Goal: Task Accomplishment & Management: Manage account settings

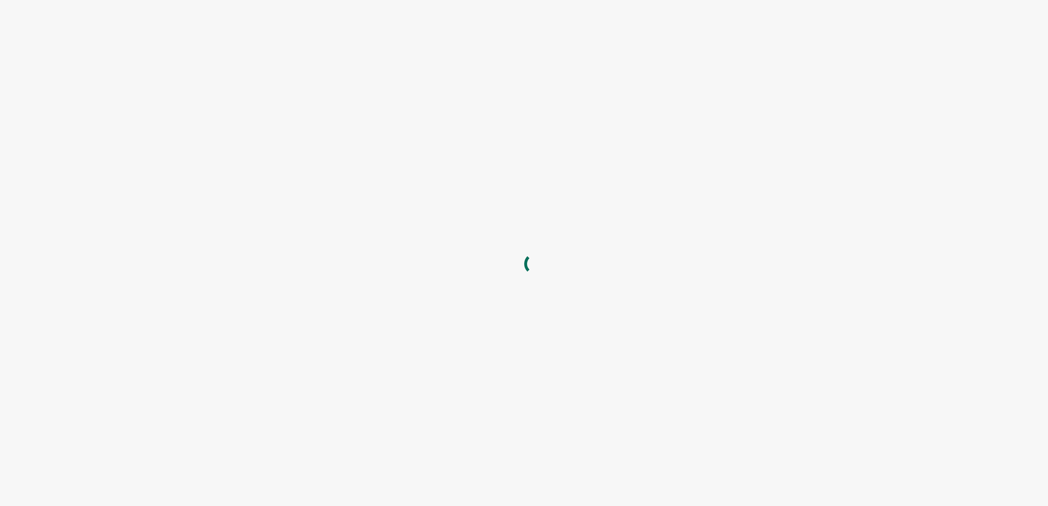
type input "[DOMAIN_NAME]"
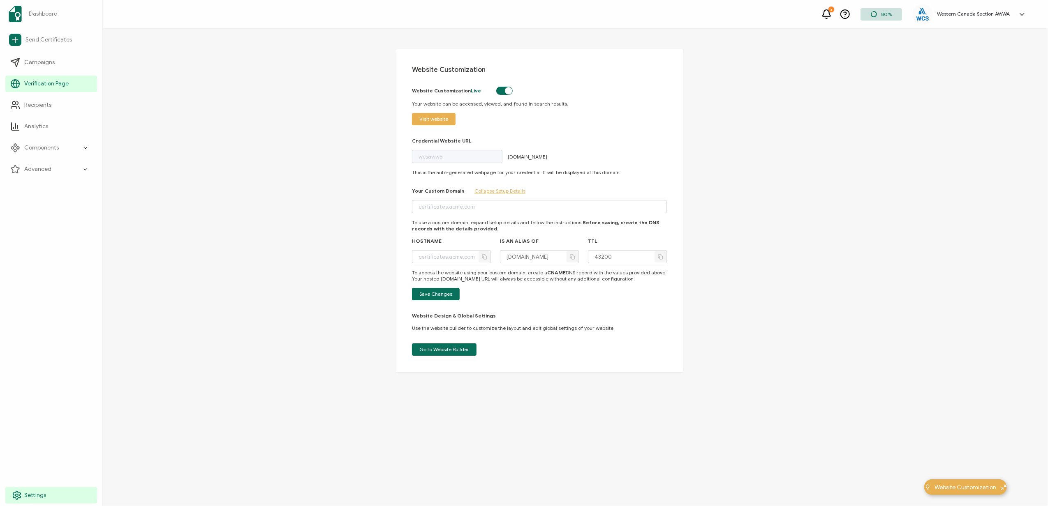
drag, startPoint x: 27, startPoint y: 489, endPoint x: 91, endPoint y: 489, distance: 64.1
click at [27, 489] on link "Settings" at bounding box center [51, 496] width 92 height 16
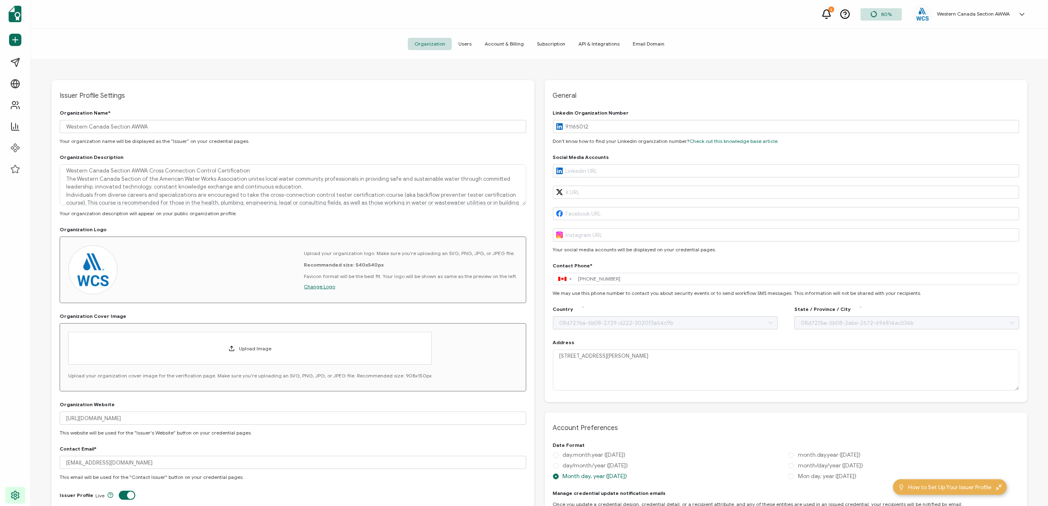
type input "[GEOGRAPHIC_DATA]"
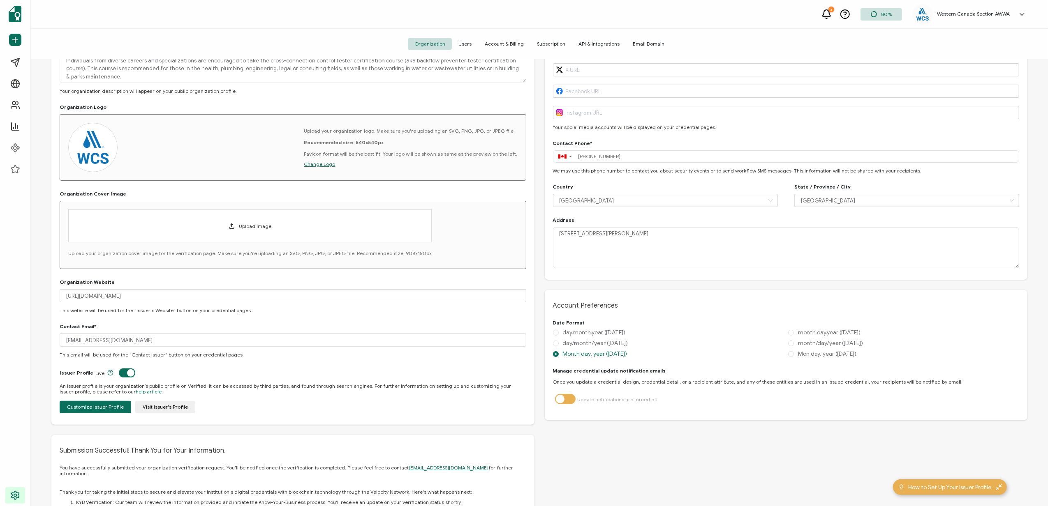
scroll to position [97, 0]
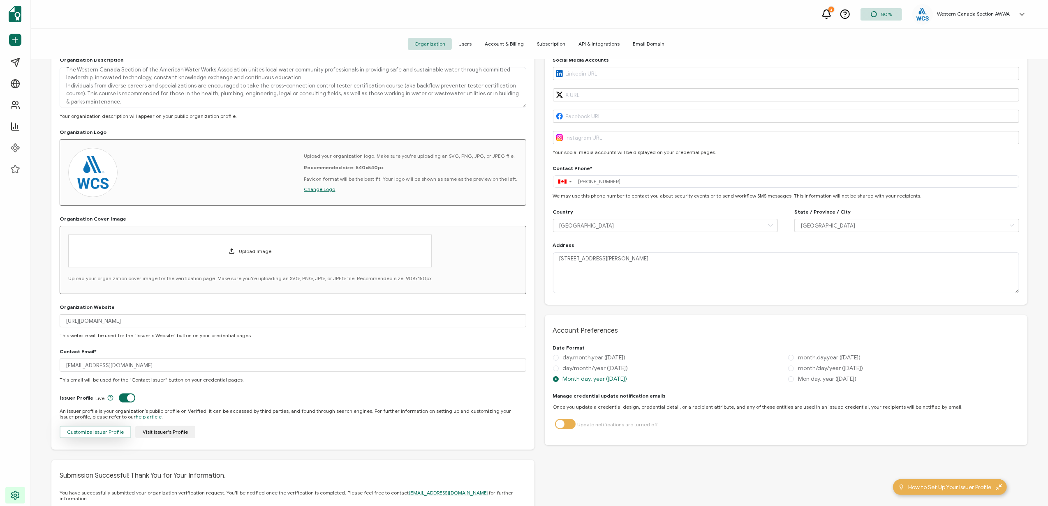
click at [96, 431] on span "Customize Issuer Profile" at bounding box center [95, 432] width 57 height 5
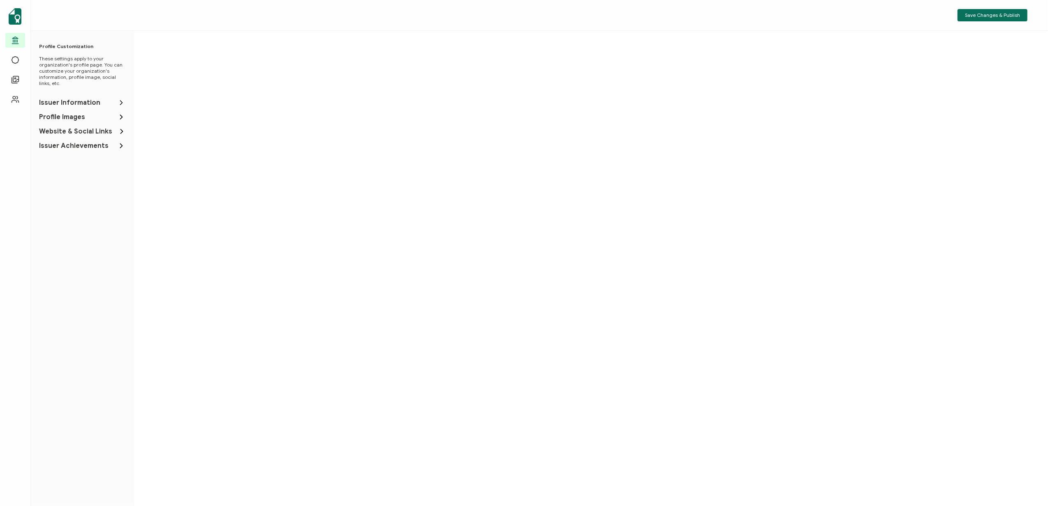
click at [80, 103] on span "Issuer Information" at bounding box center [69, 103] width 61 height 8
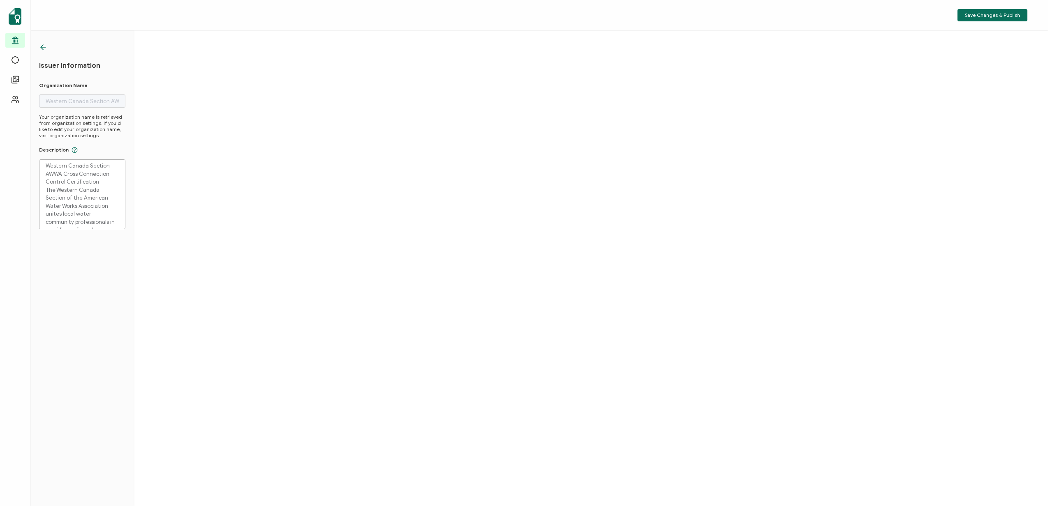
click at [44, 46] on icon at bounding box center [43, 47] width 8 height 8
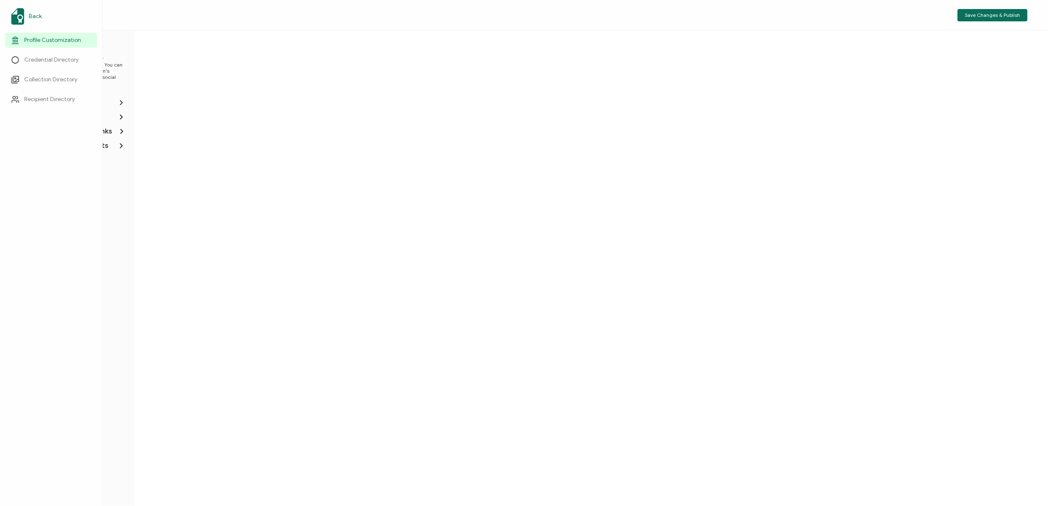
click at [34, 15] on span "Back" at bounding box center [35, 16] width 13 height 8
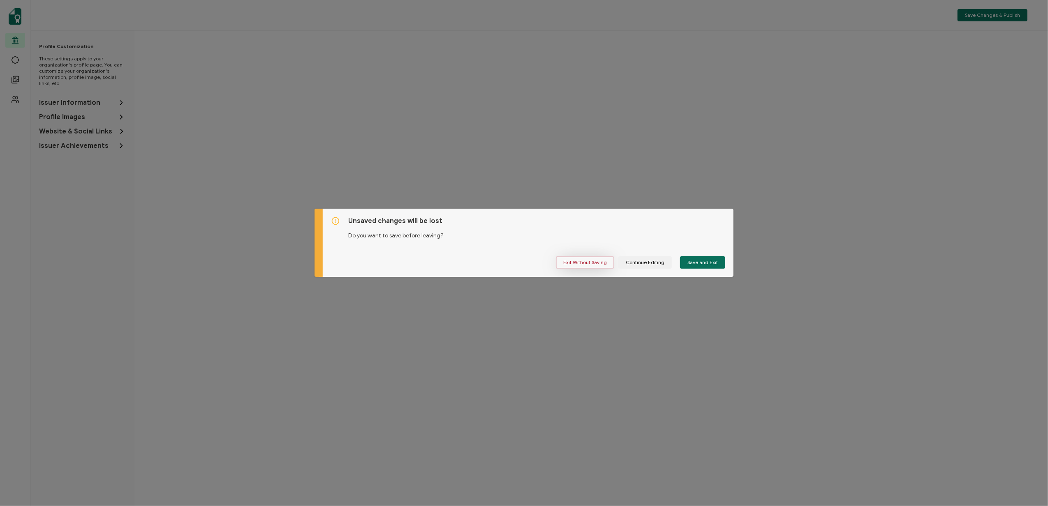
click at [588, 259] on button "Exit Without Saving" at bounding box center [585, 263] width 58 height 12
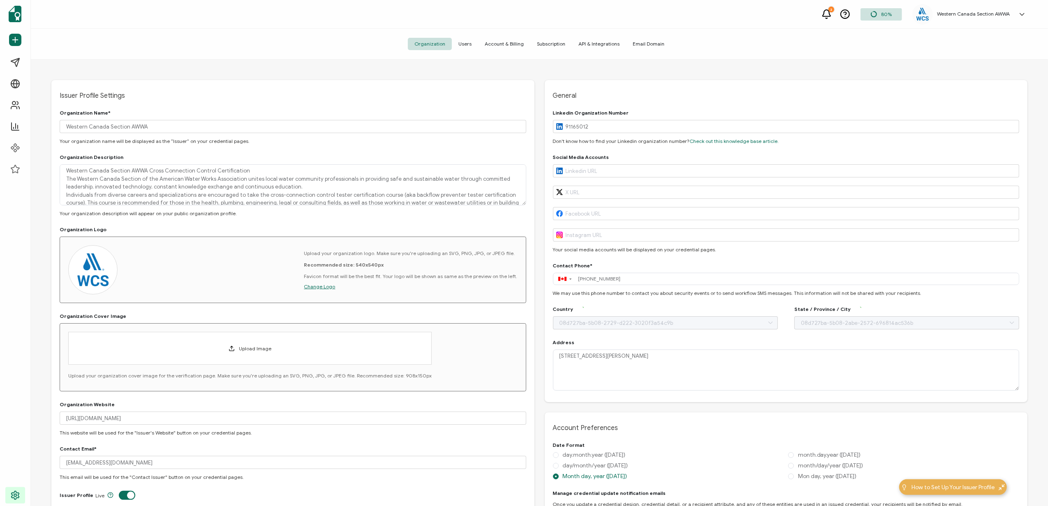
type input "[GEOGRAPHIC_DATA]"
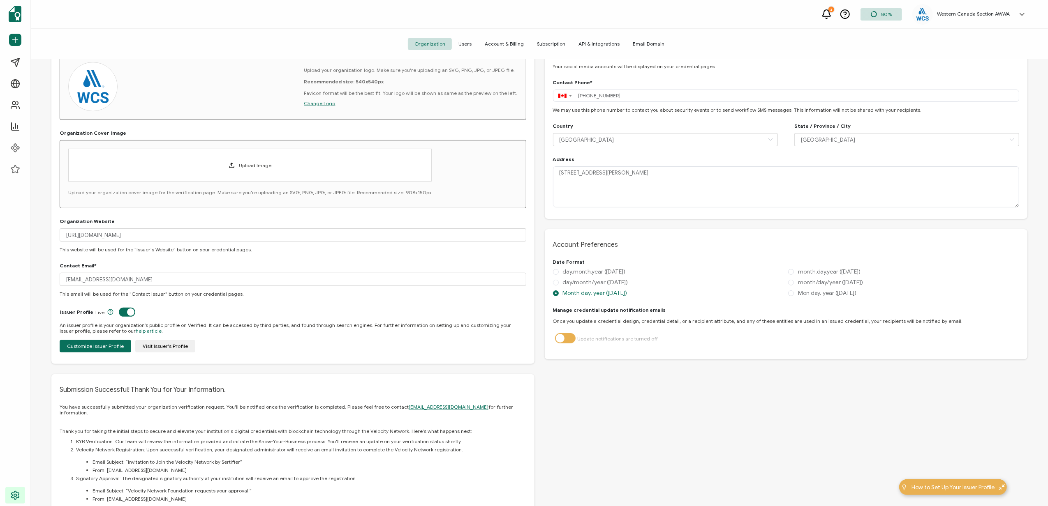
scroll to position [164, 0]
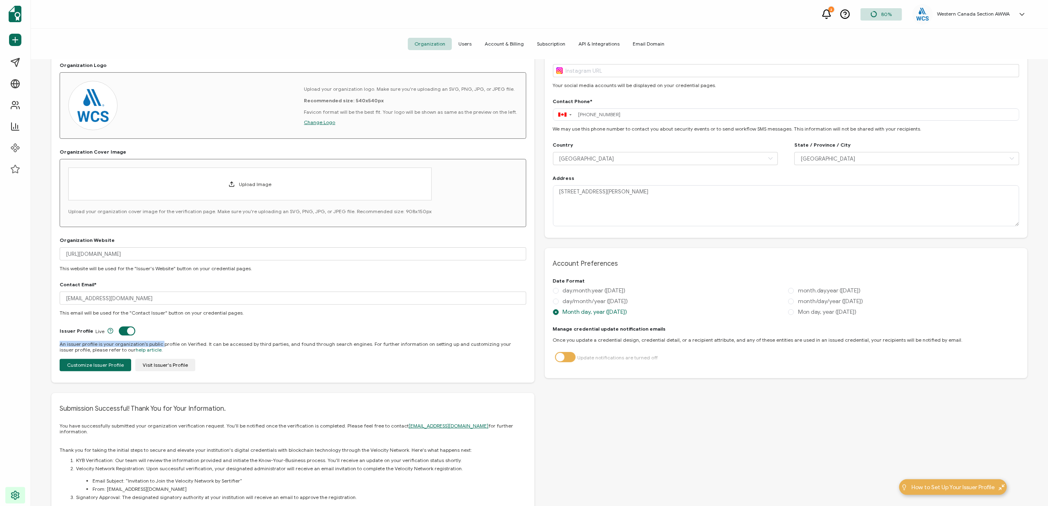
drag, startPoint x: 118, startPoint y: 331, endPoint x: 147, endPoint y: 326, distance: 29.2
click at [160, 335] on div "Issuer Profile Live" at bounding box center [293, 331] width 467 height 10
click at [119, 331] on label at bounding box center [129, 332] width 21 height 2
click at [123, 330] on input "checkbox" at bounding box center [125, 330] width 5 height 5
click at [135, 333] on label at bounding box center [138, 332] width 21 height 2
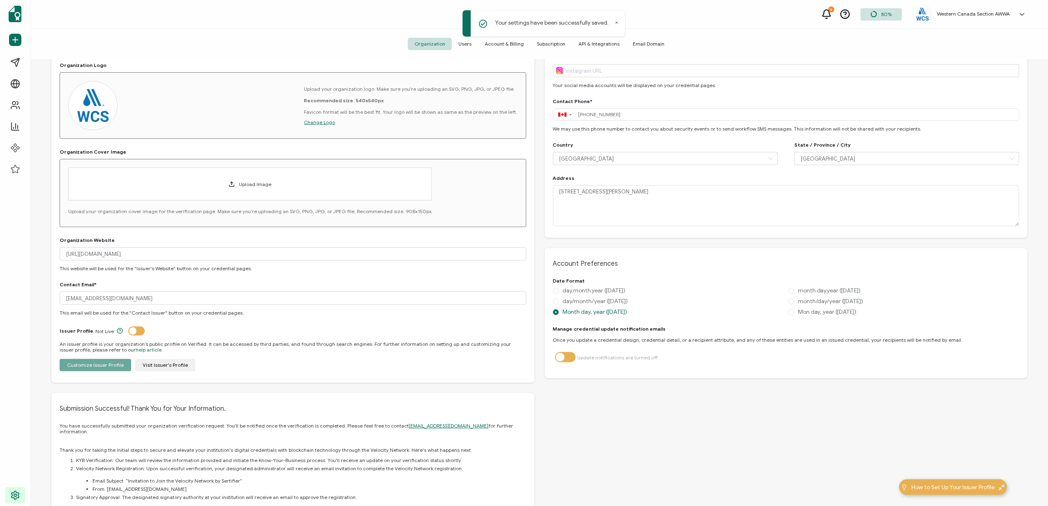
click at [135, 333] on input "checkbox" at bounding box center [135, 330] width 5 height 5
checkbox input "true"
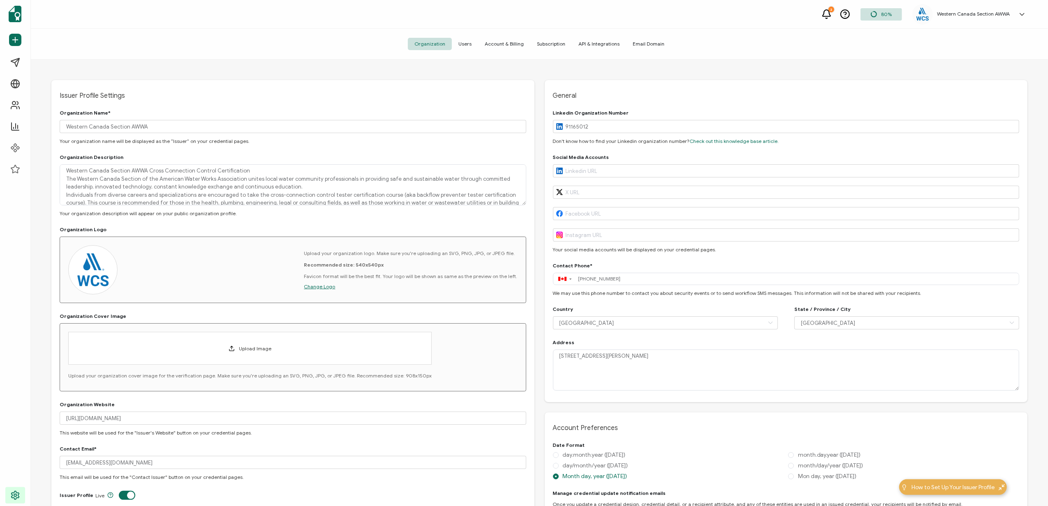
click at [512, 44] on span "Account & Billing" at bounding box center [504, 44] width 52 height 12
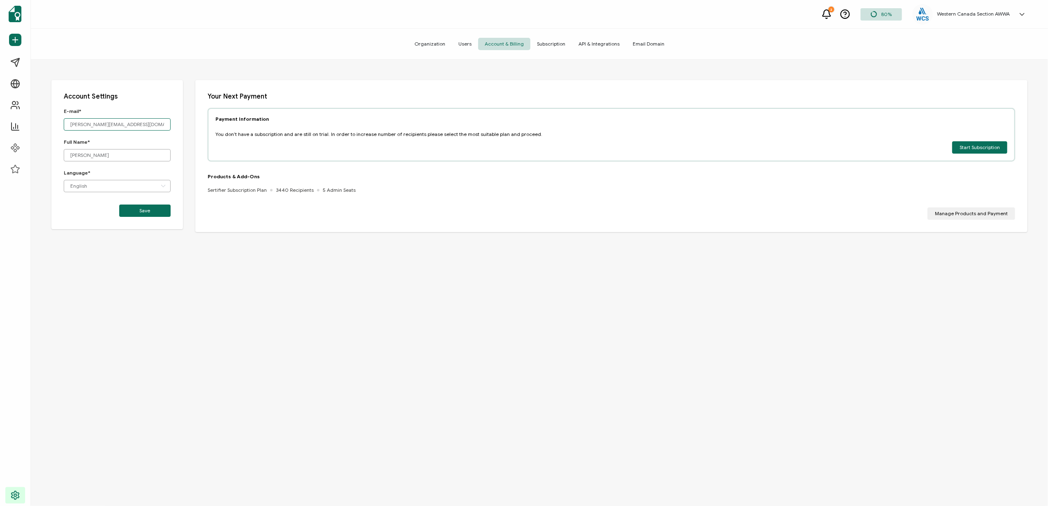
drag, startPoint x: 132, startPoint y: 128, endPoint x: 39, endPoint y: 123, distance: 93.0
click at [39, 123] on div "Account Settings E-mail* [PERSON_NAME][EMAIL_ADDRESS][DOMAIN_NAME] Full Name* […" at bounding box center [539, 299] width 1017 height 478
type input "[EMAIL_ADDRESS][DOMAIN_NAME]"
drag, startPoint x: 132, startPoint y: 154, endPoint x: 60, endPoint y: 150, distance: 72.4
click at [60, 150] on div "Account Settings E-mail* [EMAIL_ADDRESS][DOMAIN_NAME] Full Name* [PERSON_NAME] …" at bounding box center [117, 154] width 132 height 149
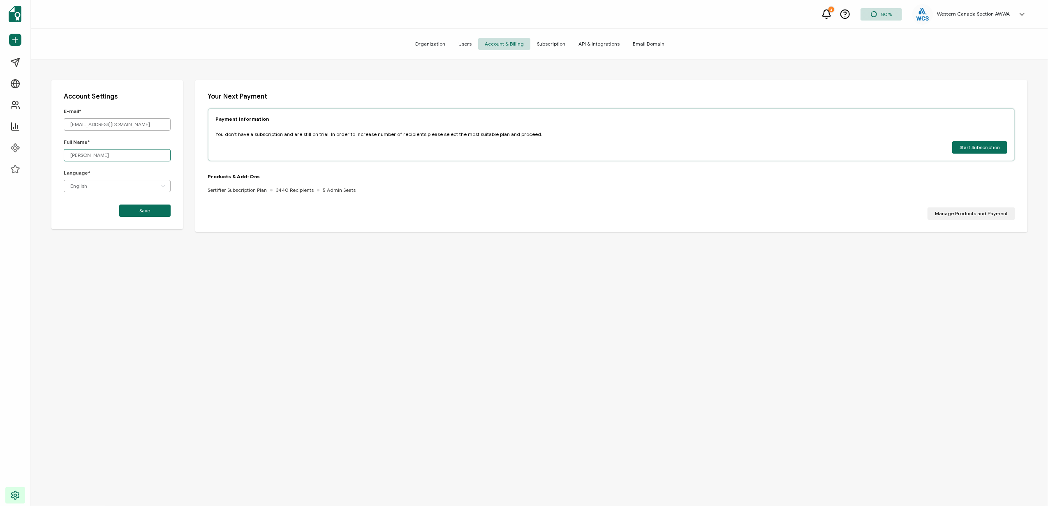
type input "[PERSON_NAME]"
click at [165, 255] on div "Account Settings E-mail* [EMAIL_ADDRESS][DOMAIN_NAME] Full Name* [PERSON_NAME] …" at bounding box center [539, 299] width 1017 height 478
click at [151, 211] on button "Save" at bounding box center [144, 211] width 51 height 12
click at [132, 132] on div "E-mail* marian@blue-sage.ca Full Name* Marian Hands Language* English Türkçe En…" at bounding box center [117, 154] width 107 height 92
click at [136, 128] on input "[PERSON_NAME][EMAIL_ADDRESS][DOMAIN_NAME]" at bounding box center [117, 124] width 107 height 12
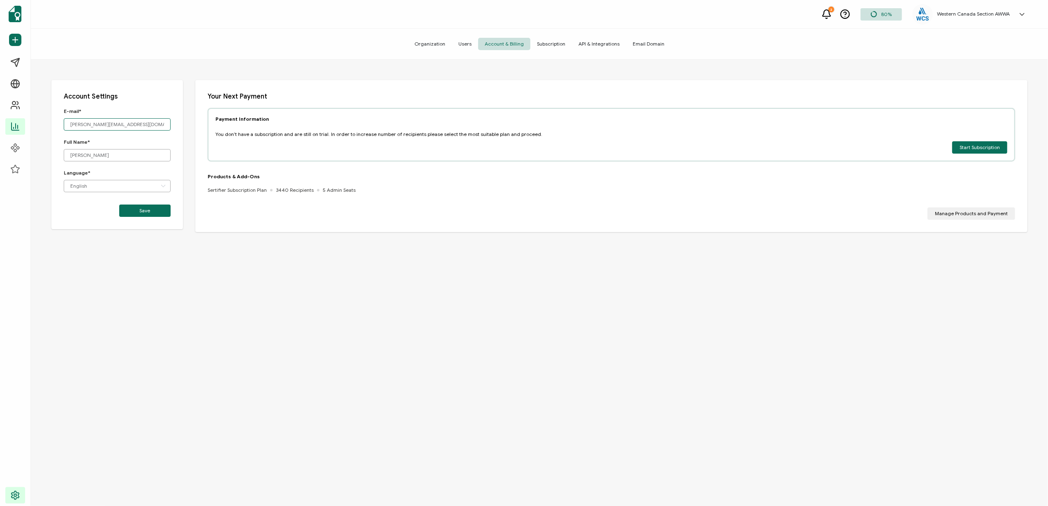
drag, startPoint x: 133, startPoint y: 124, endPoint x: 126, endPoint y: 104, distance: 21.8
click at [29, 121] on div "Dashboard Send Certificates Campaigns Verification Page Recipients Analytics Co…" at bounding box center [524, 268] width 1048 height 478
drag, startPoint x: 143, startPoint y: 125, endPoint x: -19, endPoint y: 120, distance: 162.5
click at [0, 120] on html "2 80% Western Canada Section AWWA Marian Hands marian@blue-sage.ca ID: 81858434…" at bounding box center [524, 253] width 1048 height 506
type input "[PERSON_NAME][EMAIL_ADDRESS][DOMAIN_NAME]"
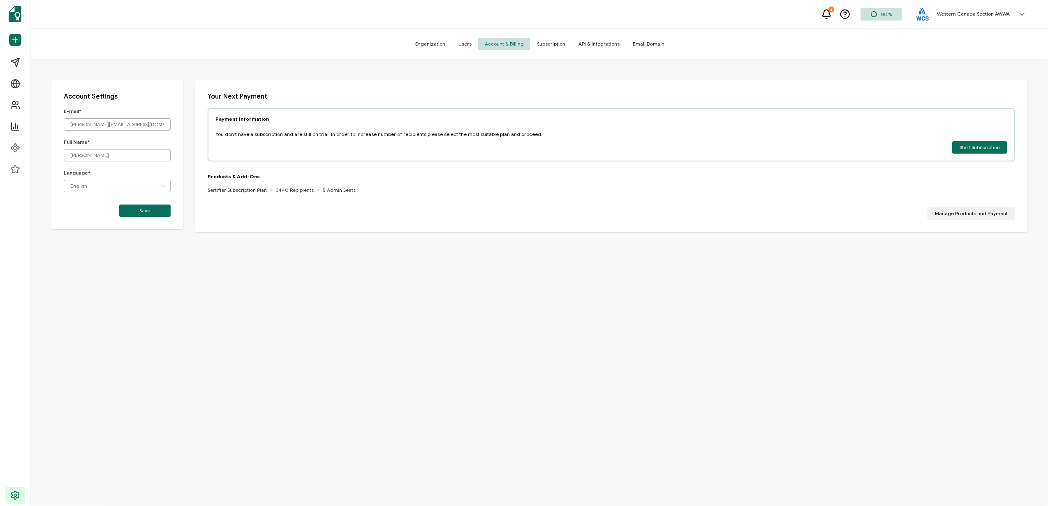
drag, startPoint x: 252, startPoint y: 307, endPoint x: 266, endPoint y: 289, distance: 22.9
click at [252, 307] on div "Account Settings E-mail* [PERSON_NAME][EMAIL_ADDRESS][DOMAIN_NAME] Full Name* […" at bounding box center [539, 299] width 1017 height 478
click at [45, 65] on span "Campaigns" at bounding box center [39, 62] width 30 height 8
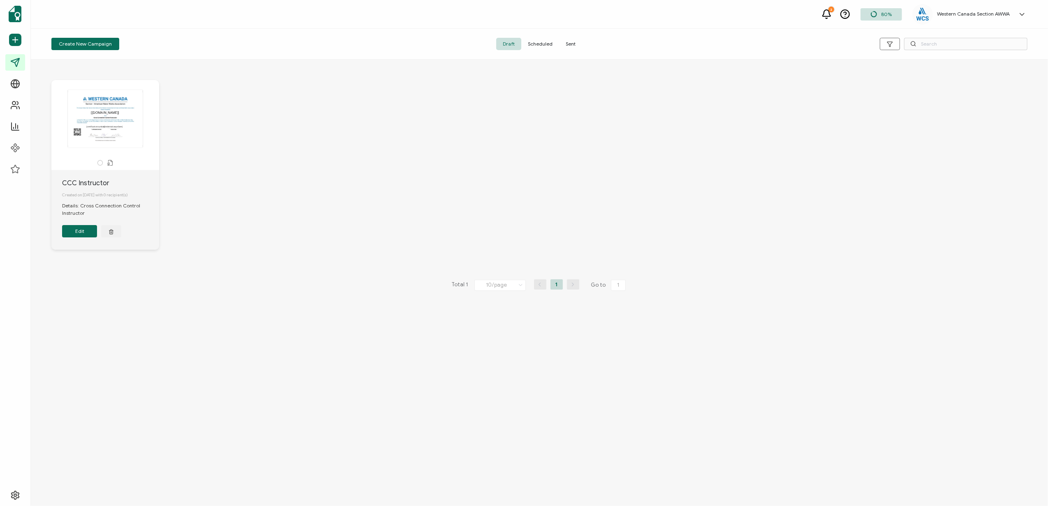
click at [571, 41] on span "Sent" at bounding box center [570, 44] width 23 height 12
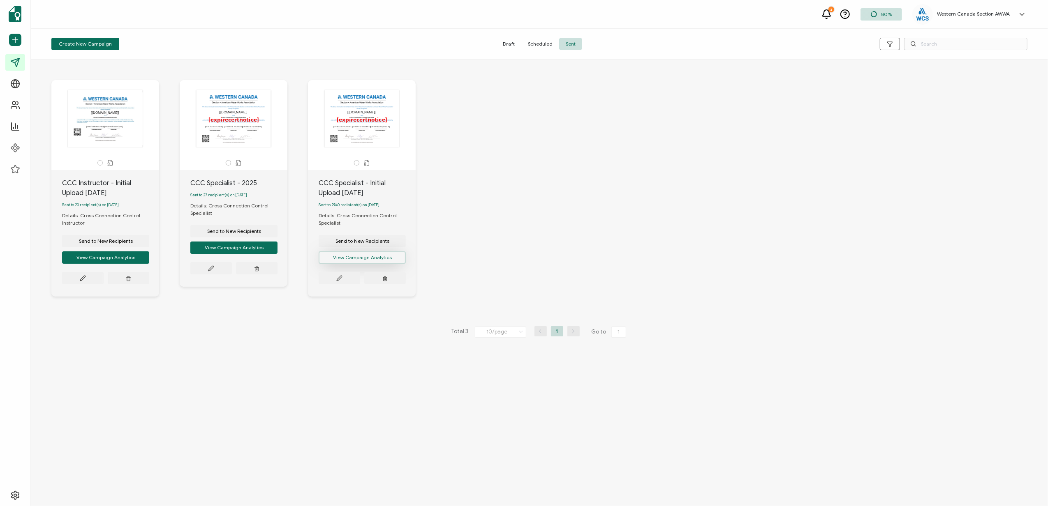
click at [149, 261] on button "View Campaign Analytics" at bounding box center [105, 258] width 87 height 12
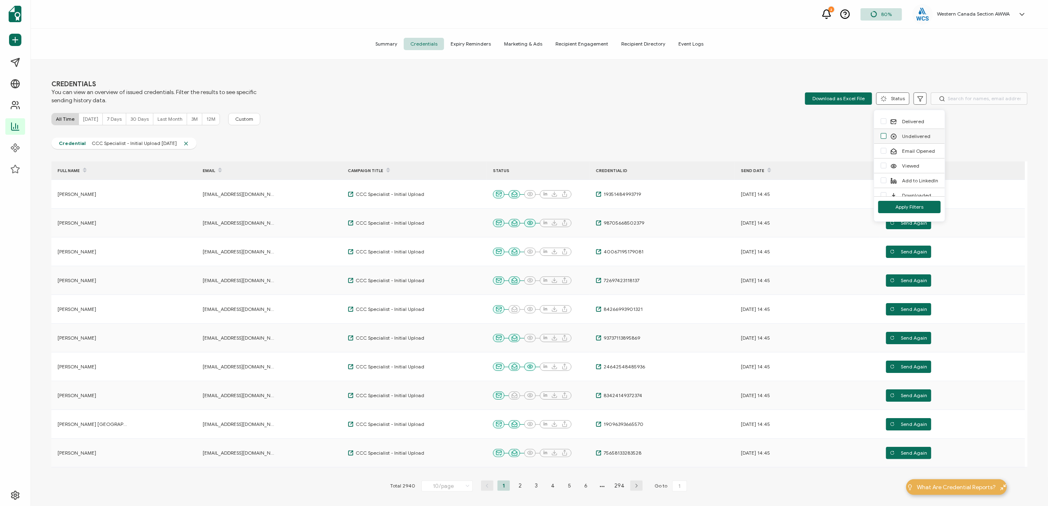
click at [885, 137] on span "checkbox-group" at bounding box center [884, 136] width 6 height 6
click at [886, 133] on input "Undelivered" at bounding box center [886, 133] width 0 height 0
click at [907, 206] on span "Apply Filters" at bounding box center [909, 207] width 28 height 5
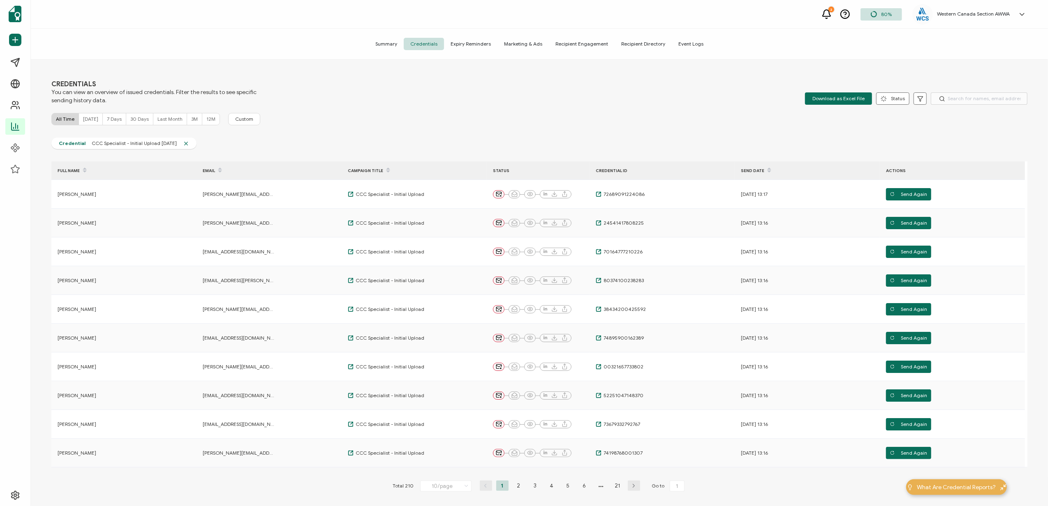
click at [576, 45] on span "Recipient Engagement" at bounding box center [582, 44] width 66 height 12
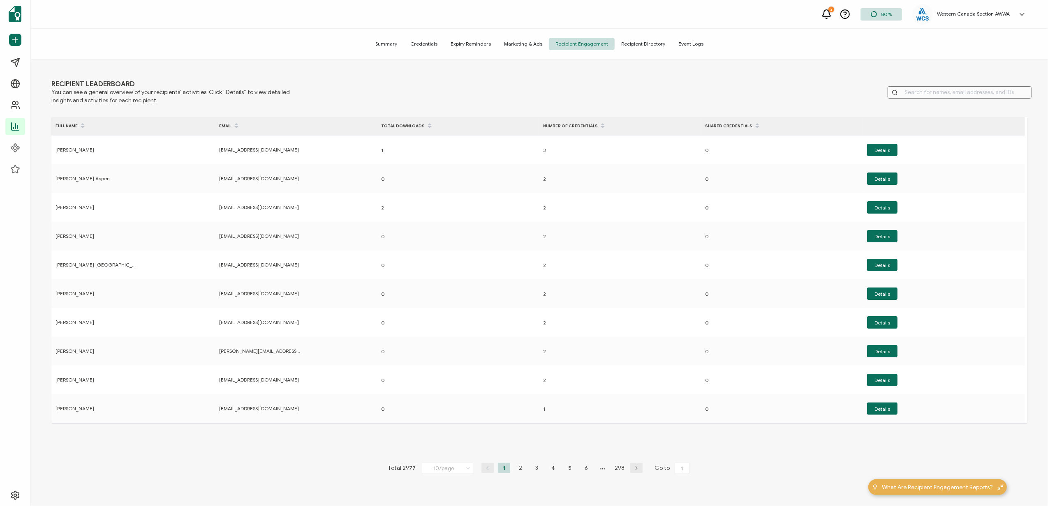
click at [421, 44] on span "Credentials" at bounding box center [424, 44] width 40 height 12
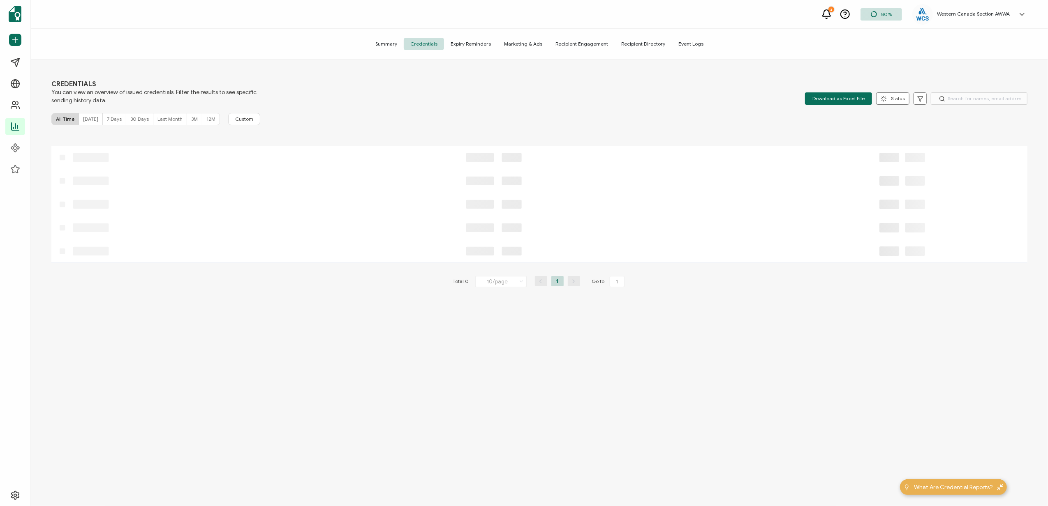
click at [386, 43] on span "Summary" at bounding box center [386, 44] width 35 height 12
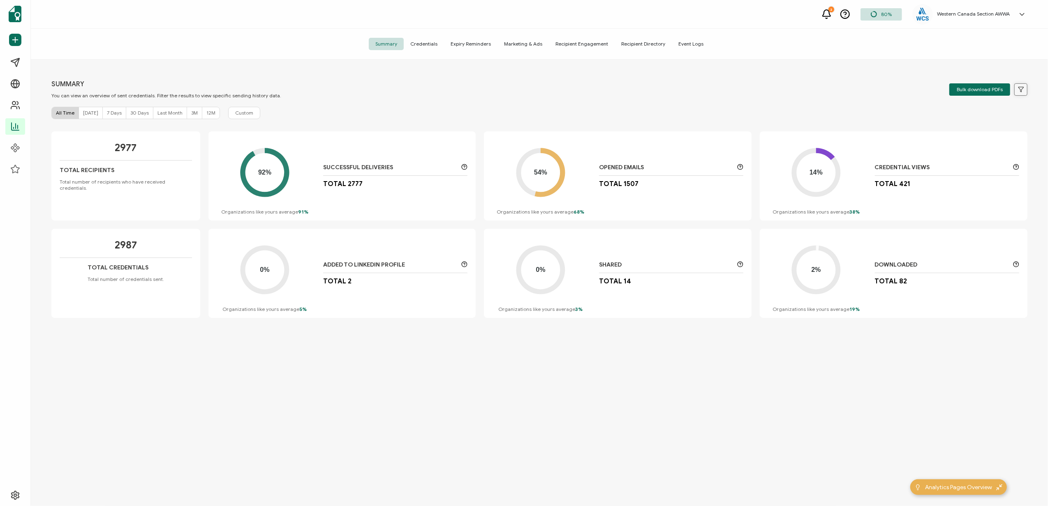
click at [1018, 91] on icon at bounding box center [1021, 89] width 6 height 6
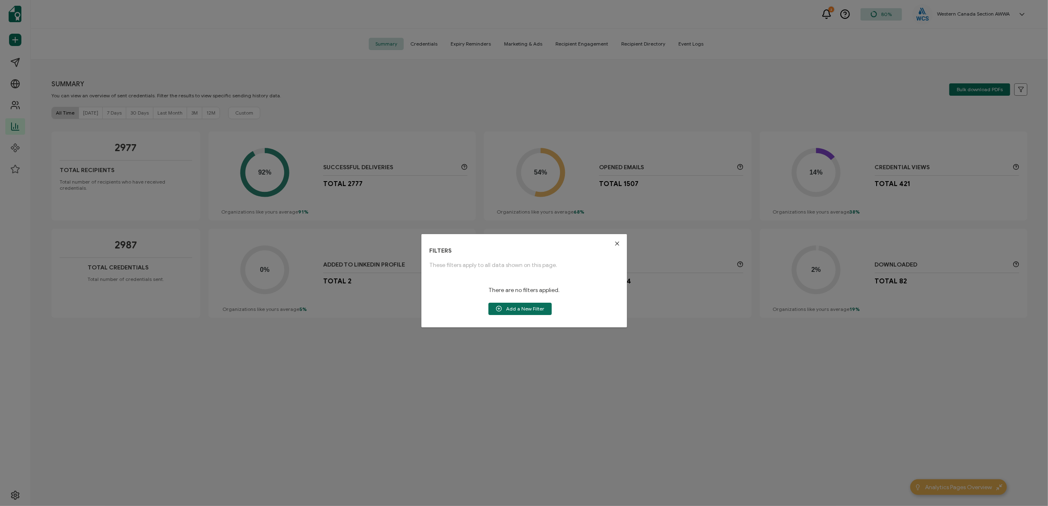
click at [614, 242] on icon "Close" at bounding box center [617, 243] width 7 height 7
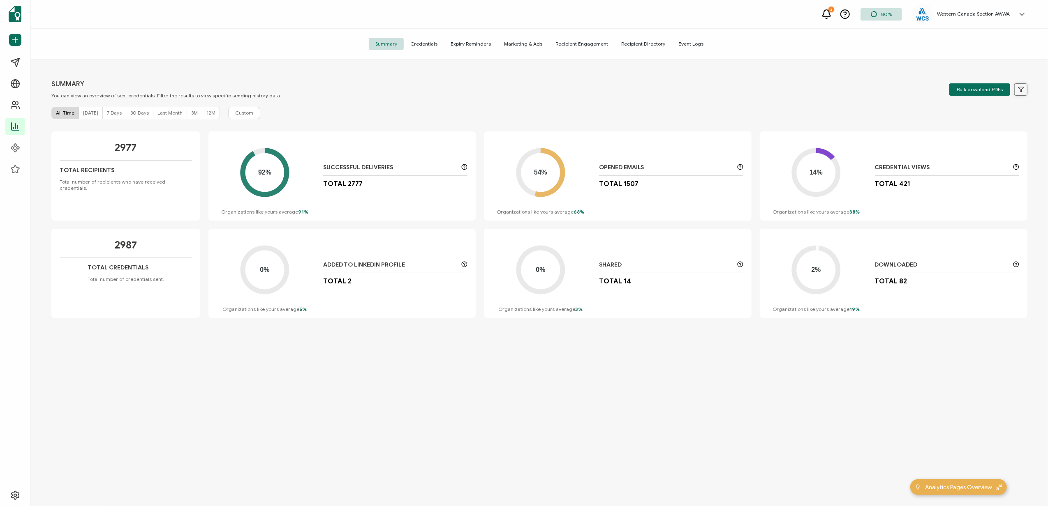
click at [1018, 88] on icon at bounding box center [1021, 89] width 6 height 6
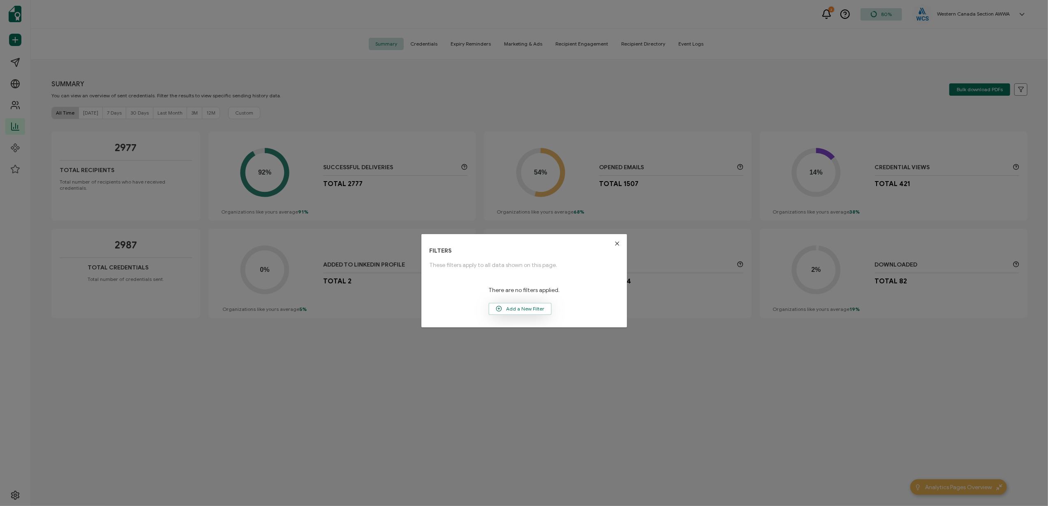
click at [511, 308] on span "Add a New Filter" at bounding box center [520, 309] width 62 height 12
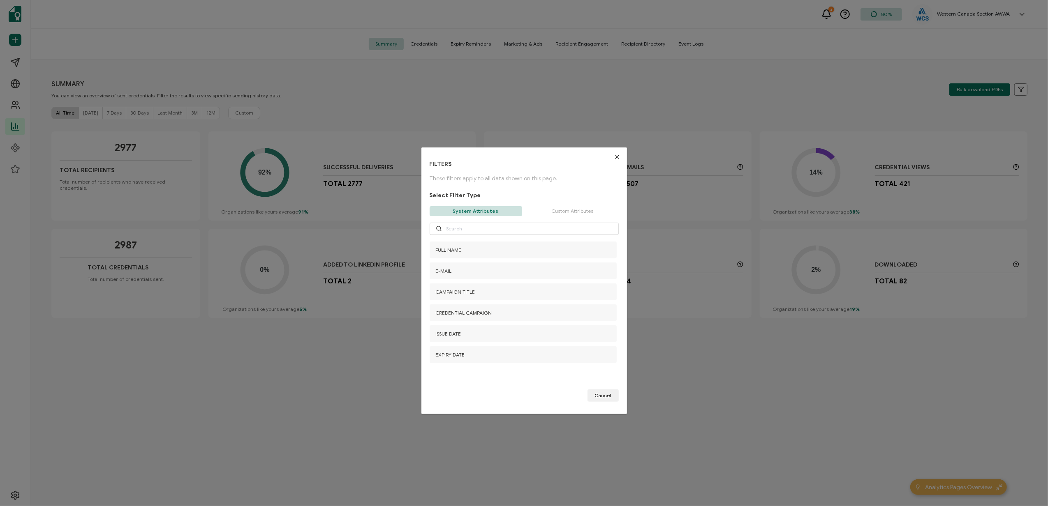
click at [571, 213] on p "Custom Attributes" at bounding box center [572, 211] width 92 height 10
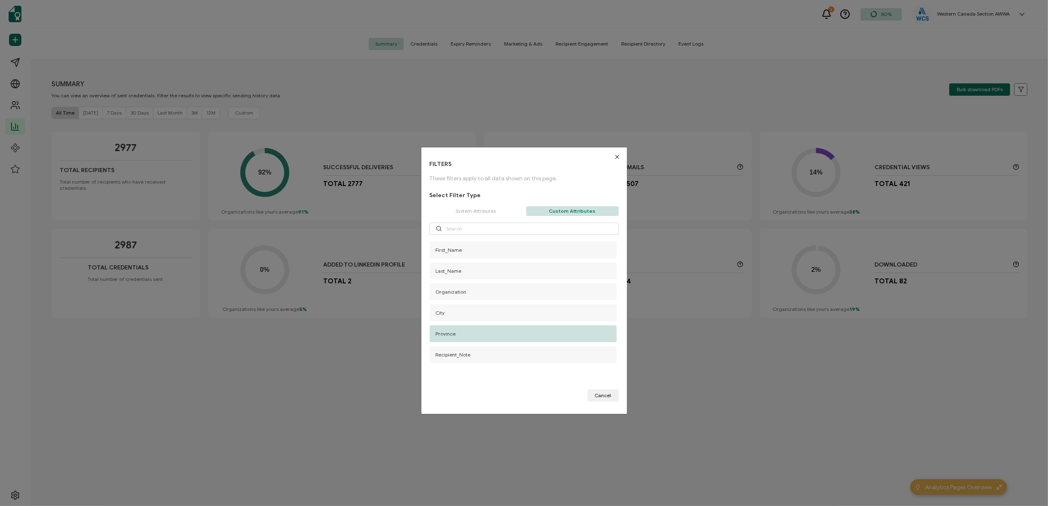
click at [481, 338] on div "Province" at bounding box center [523, 334] width 187 height 17
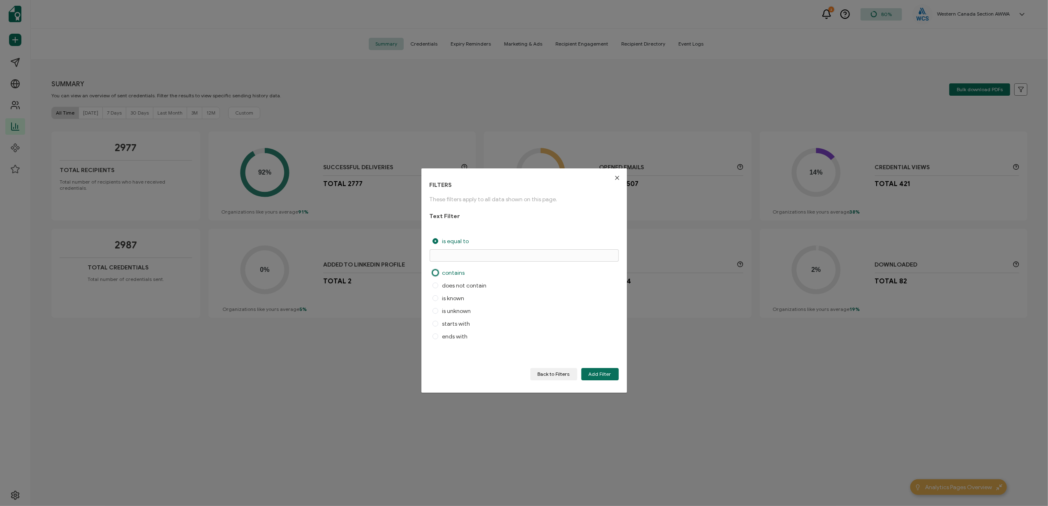
click at [453, 272] on span "contains" at bounding box center [451, 273] width 27 height 7
click at [438, 272] on input "contains" at bounding box center [435, 273] width 6 height 7
radio input "true"
radio input "false"
radio input "true"
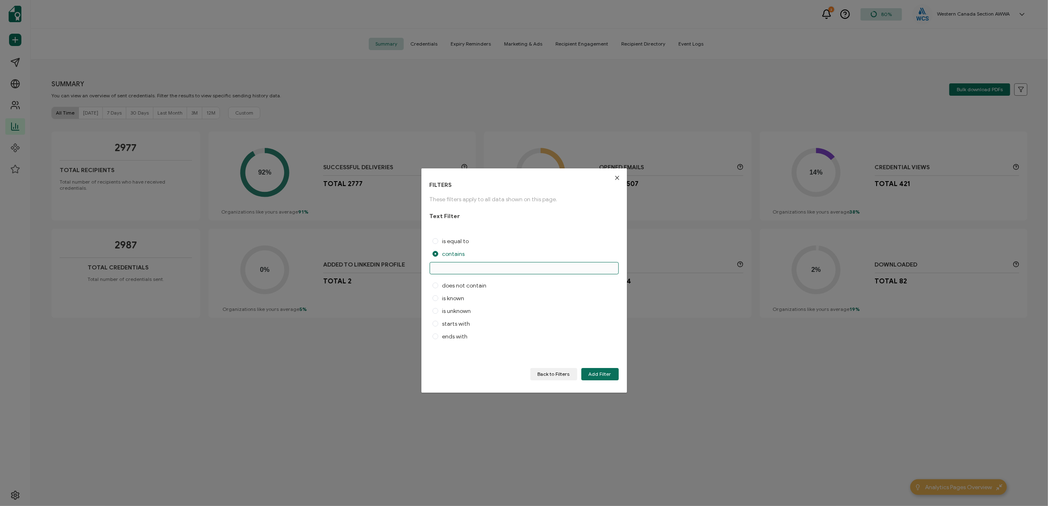
click at [457, 267] on input "dialog" at bounding box center [524, 268] width 189 height 12
type input "AB"
click at [599, 373] on span "Add Filter" at bounding box center [600, 374] width 23 height 5
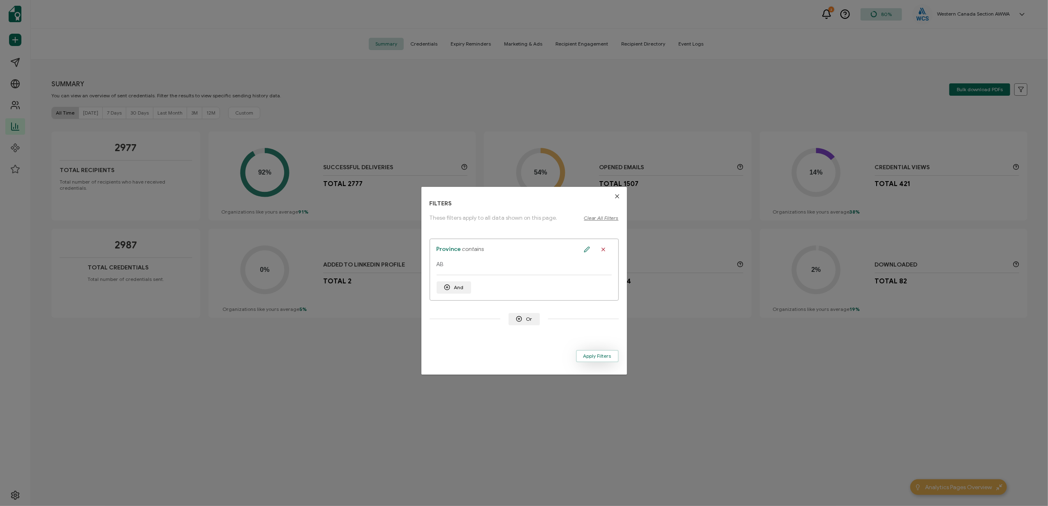
click at [594, 355] on span "Apply Filters" at bounding box center [597, 356] width 28 height 5
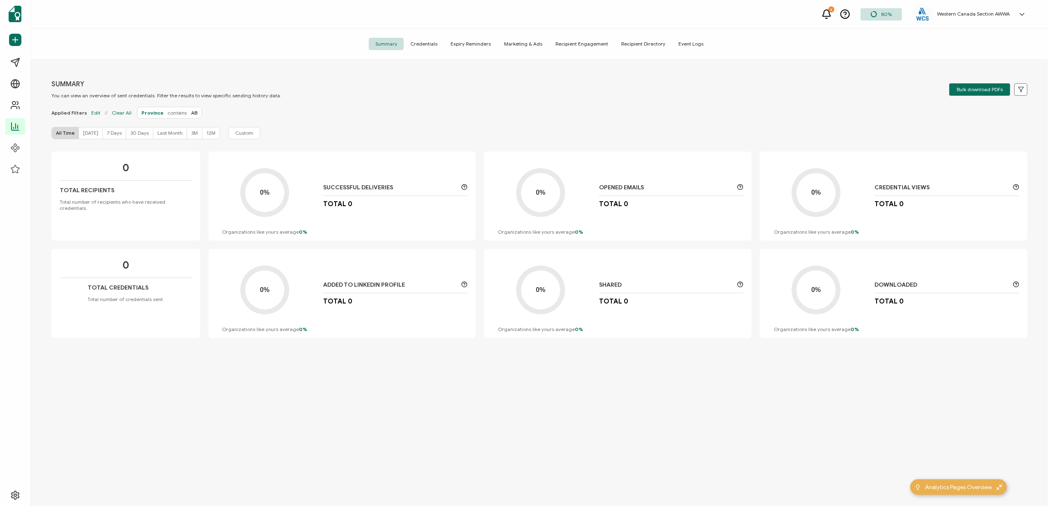
click at [424, 38] on span "Credentials" at bounding box center [424, 44] width 40 height 12
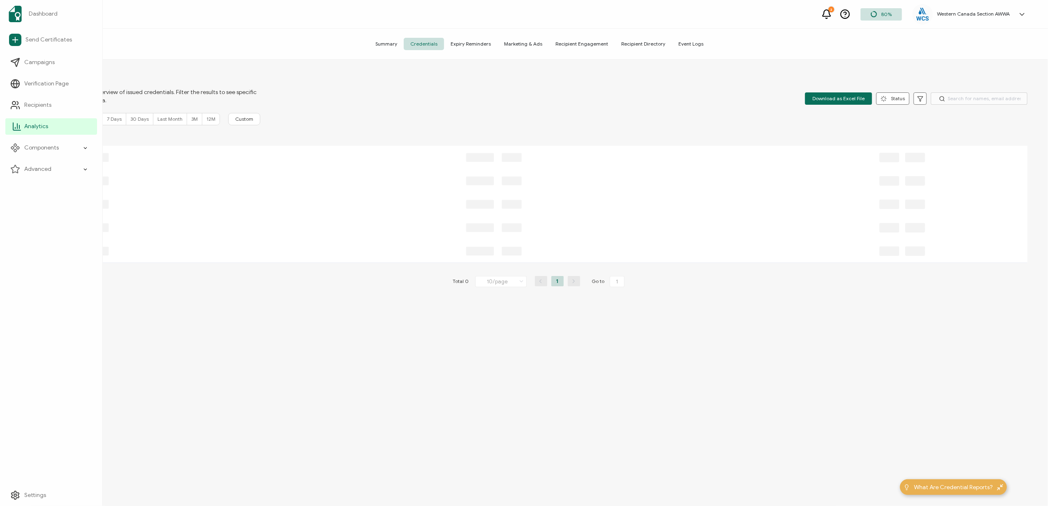
click at [32, 125] on span "Analytics" at bounding box center [36, 127] width 24 height 8
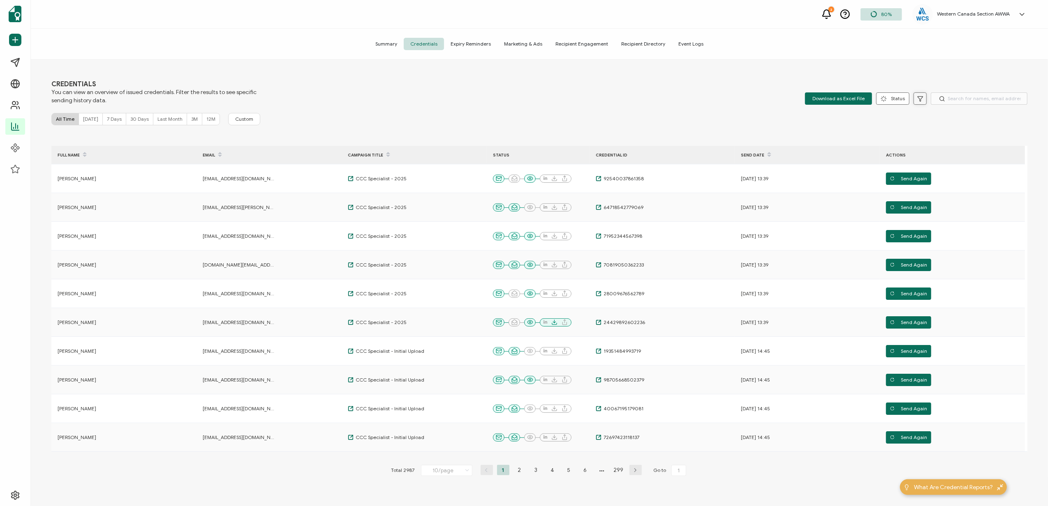
click at [913, 99] on button at bounding box center [919, 98] width 13 height 12
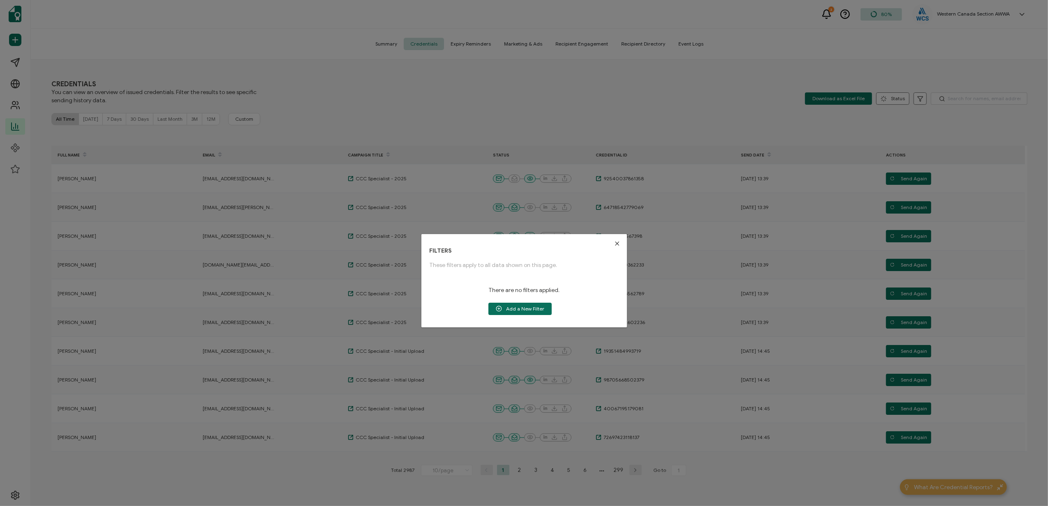
click at [577, 89] on div "FILTERS These filters apply to all data shown on this page. There are no filter…" at bounding box center [524, 253] width 1048 height 506
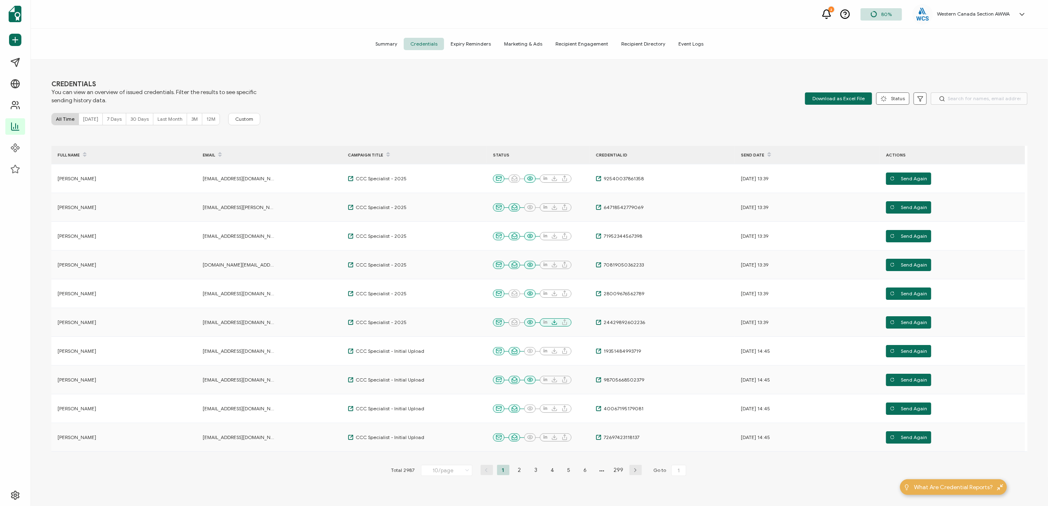
click at [579, 86] on div "CREDENTIALS You can view an overview of issued credentials. Filter the results …" at bounding box center [539, 92] width 976 height 25
click at [829, 99] on span "Download as Excel File" at bounding box center [838, 98] width 52 height 12
click at [881, 99] on icon at bounding box center [884, 99] width 6 height 6
click at [919, 96] on icon at bounding box center [920, 99] width 6 height 6
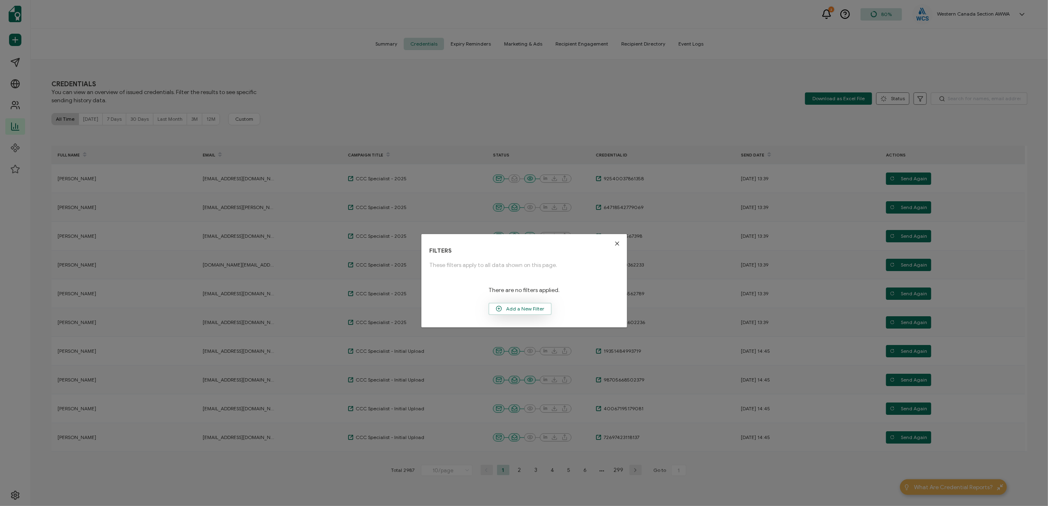
click at [512, 307] on span "Add a New Filter" at bounding box center [520, 309] width 62 height 12
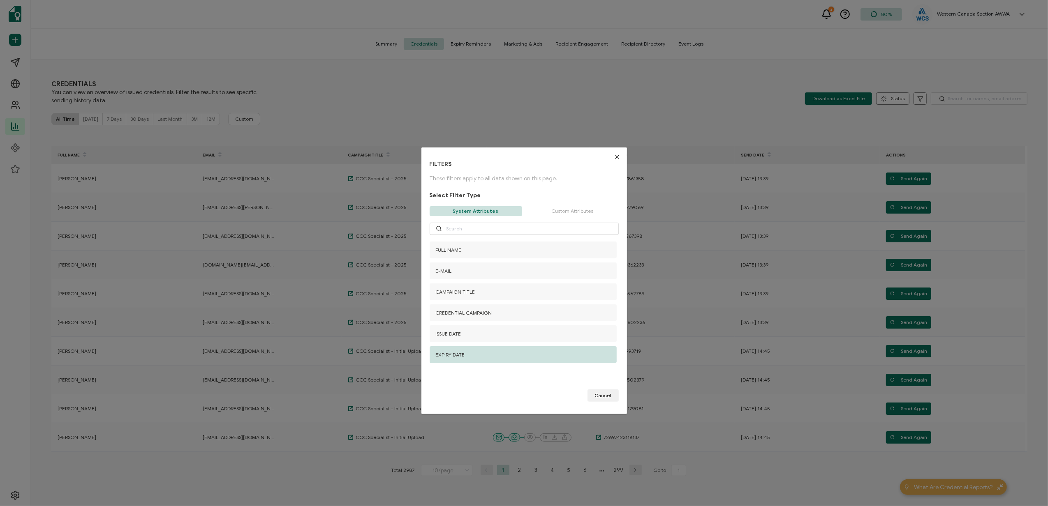
click at [451, 352] on span "EXPIRY DATE" at bounding box center [450, 355] width 29 height 6
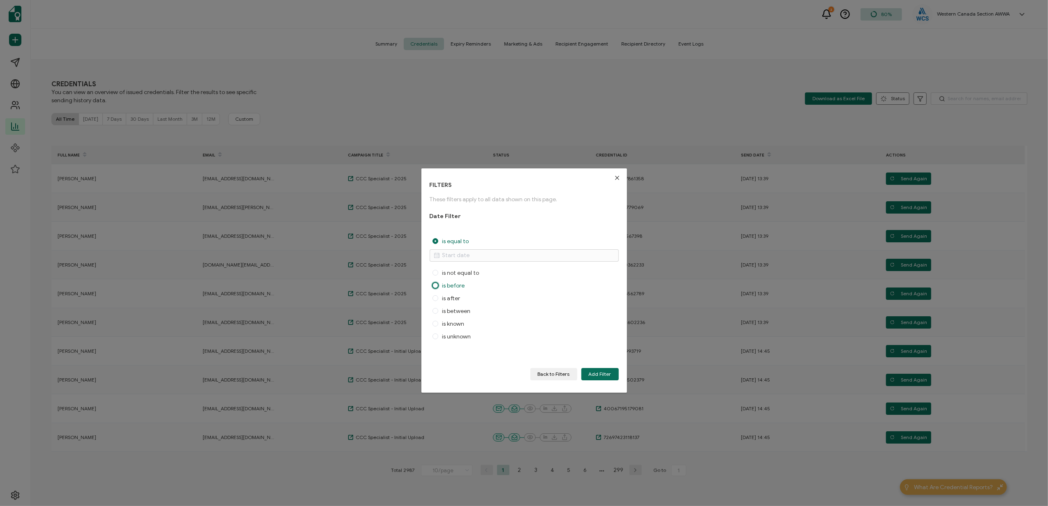
click at [455, 285] on span "is before" at bounding box center [451, 285] width 27 height 7
click at [438, 285] on input "is before" at bounding box center [435, 286] width 6 height 7
radio input "true"
radio input "false"
radio input "true"
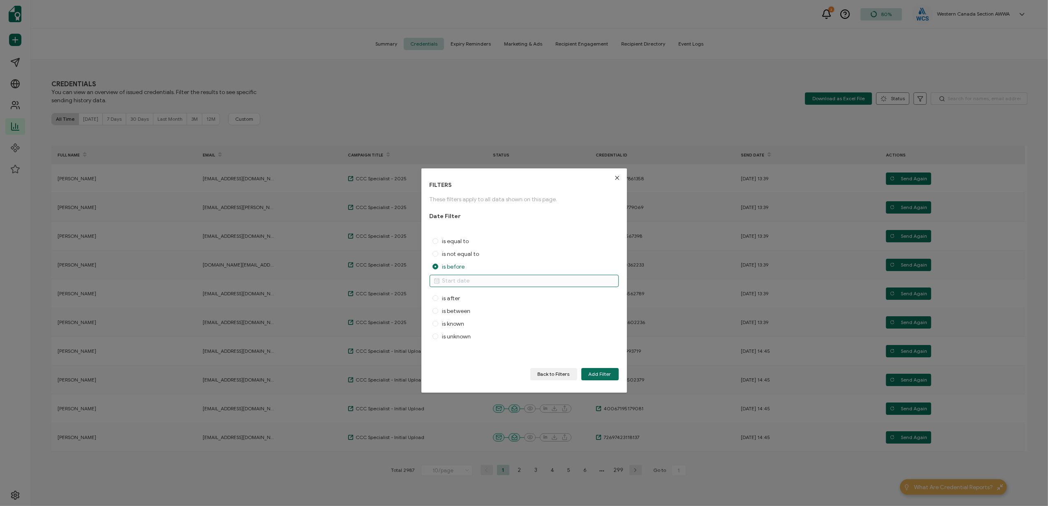
click at [489, 278] on input "dialog" at bounding box center [524, 281] width 189 height 12
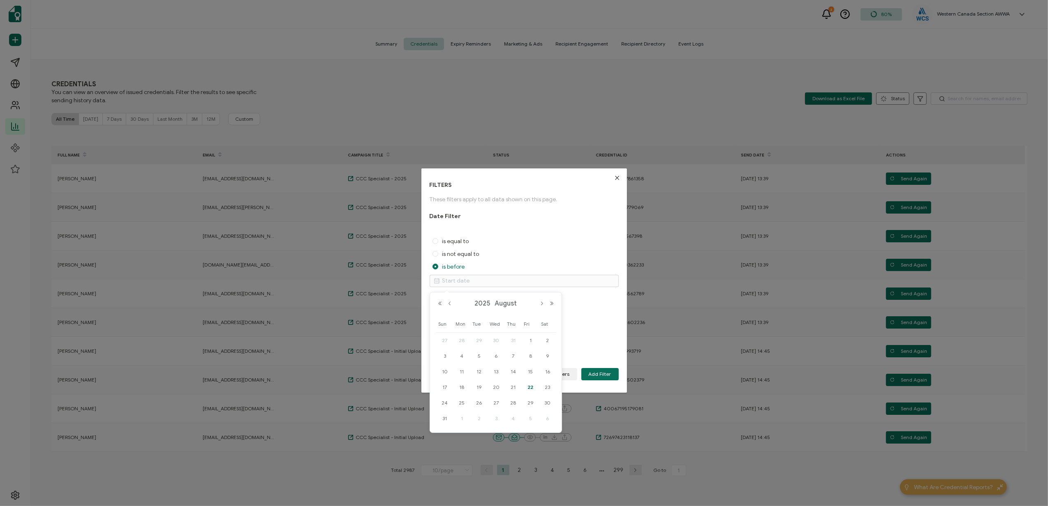
click at [533, 382] on div "22" at bounding box center [530, 387] width 17 height 12
type input "August 22, 2025"
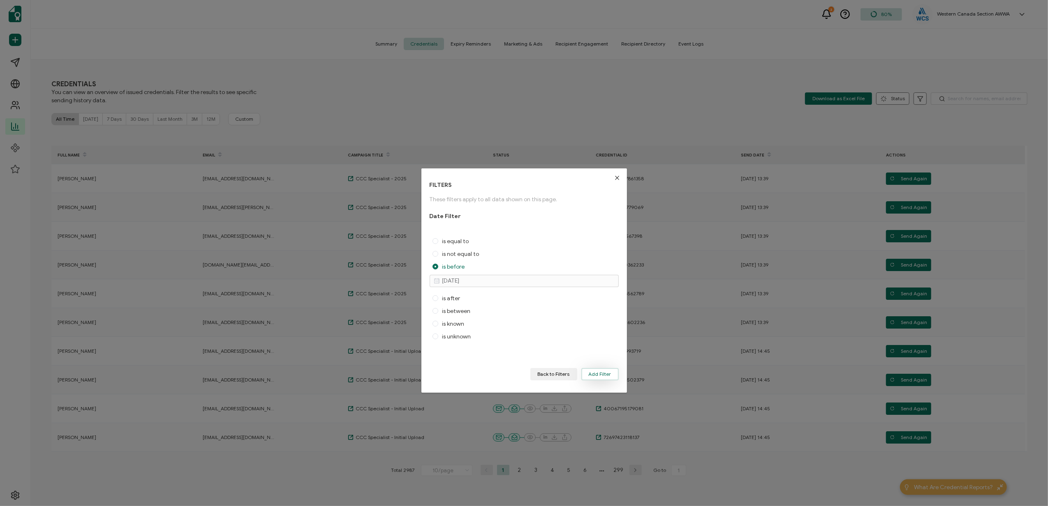
click at [599, 372] on span "Add Filter" at bounding box center [600, 374] width 23 height 5
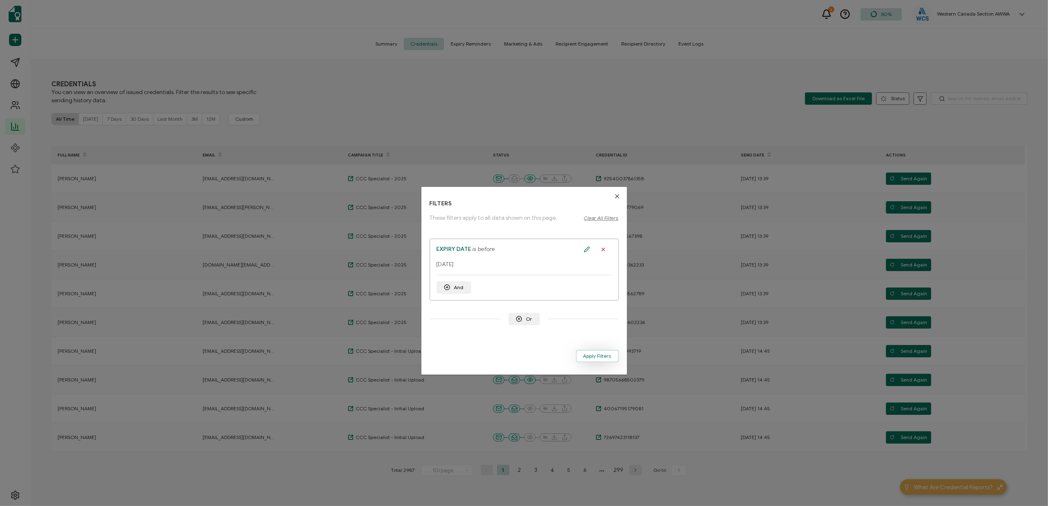
click at [591, 355] on span "Apply Filters" at bounding box center [597, 356] width 28 height 5
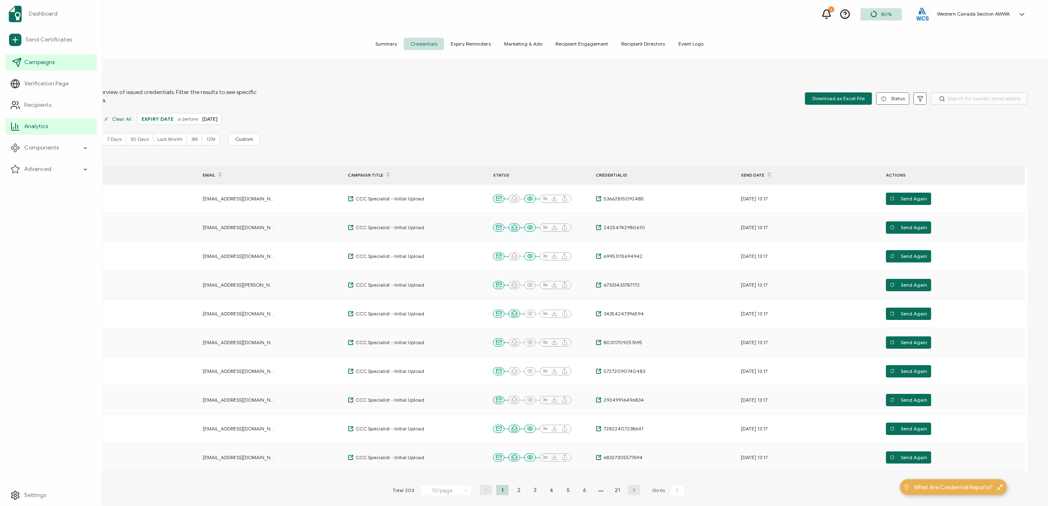
click at [39, 63] on span "Campaigns" at bounding box center [39, 62] width 30 height 8
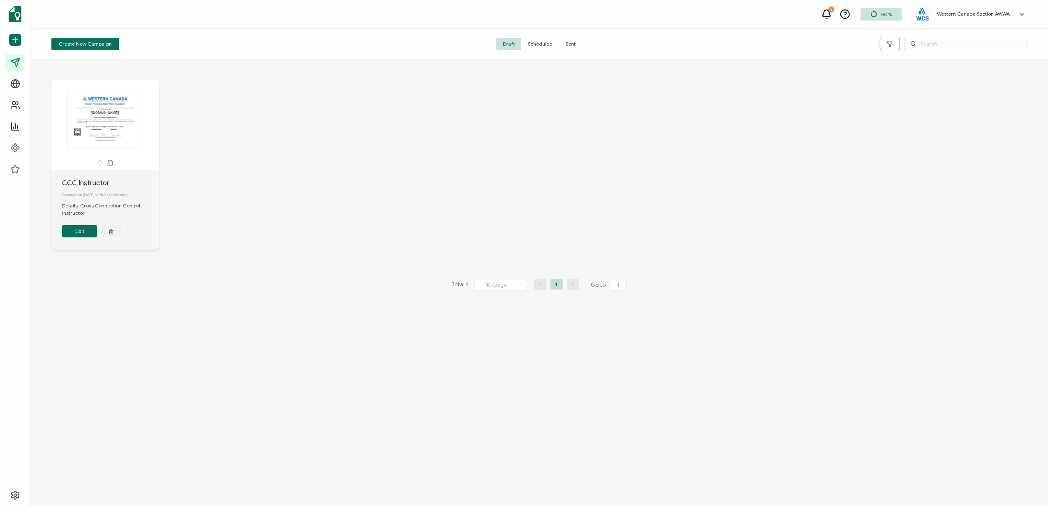
click at [571, 39] on span "Sent" at bounding box center [570, 44] width 23 height 12
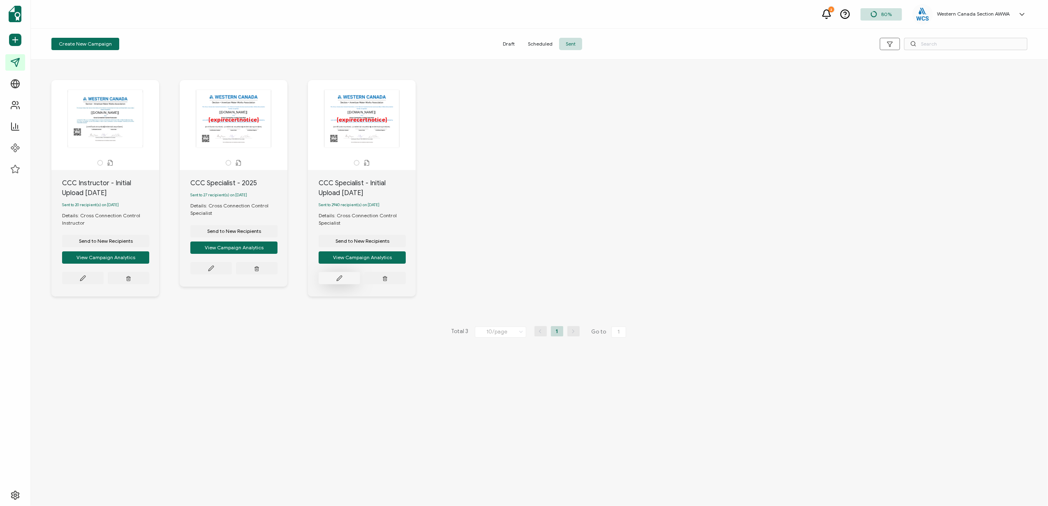
click at [86, 280] on icon at bounding box center [83, 278] width 6 height 6
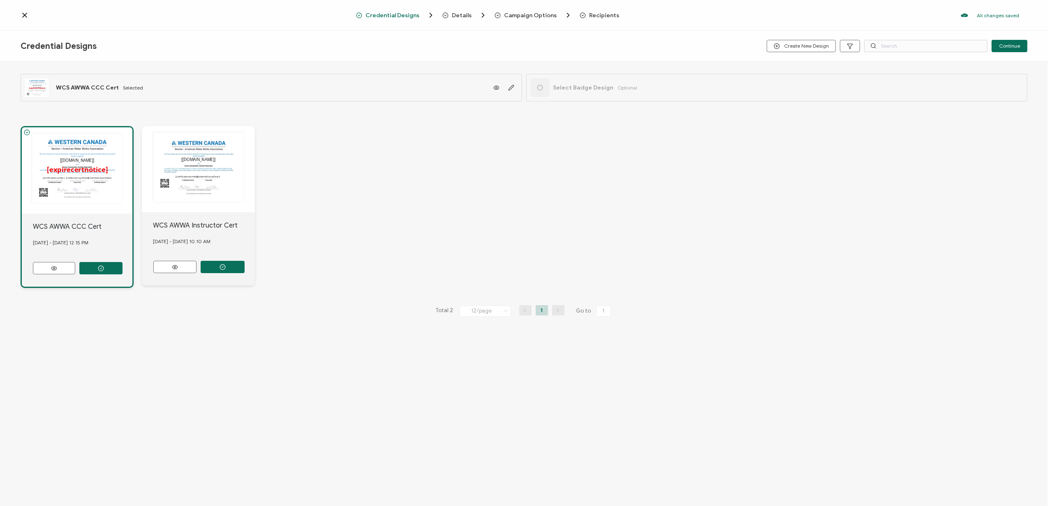
click at [601, 12] on span "Recipients" at bounding box center [604, 15] width 30 height 6
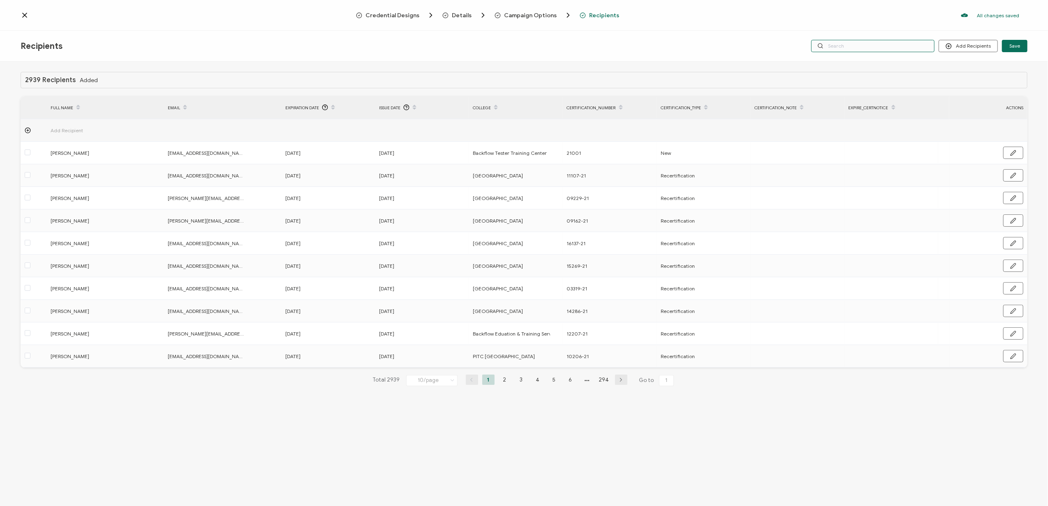
click at [854, 49] on input "text" at bounding box center [872, 46] width 123 height 12
type input "s"
click at [854, 49] on input "s" at bounding box center [872, 46] width 123 height 12
type input "st"
click at [854, 49] on input "st" at bounding box center [872, 46] width 123 height 12
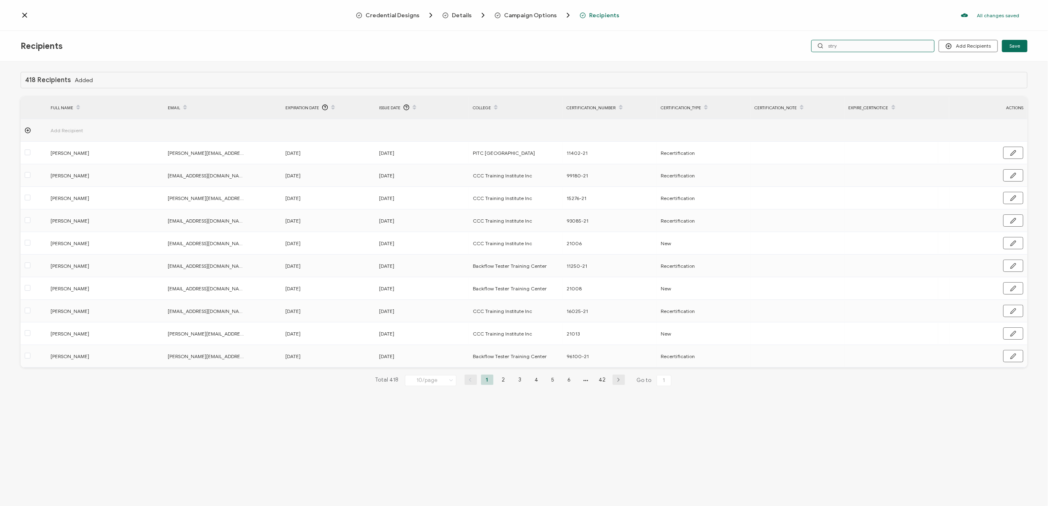
type input "stryc"
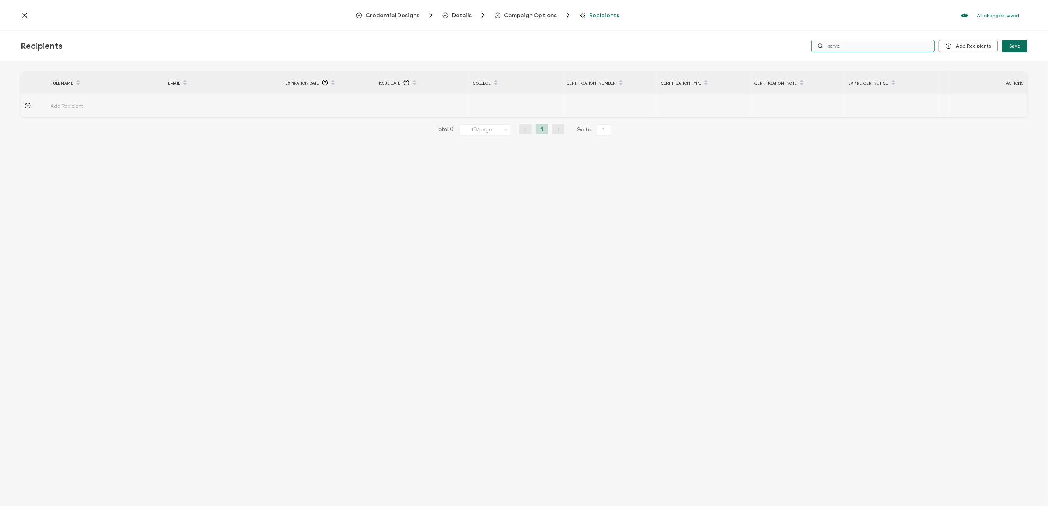
click at [854, 49] on input "stryc" at bounding box center [872, 46] width 123 height 12
type input "stry"
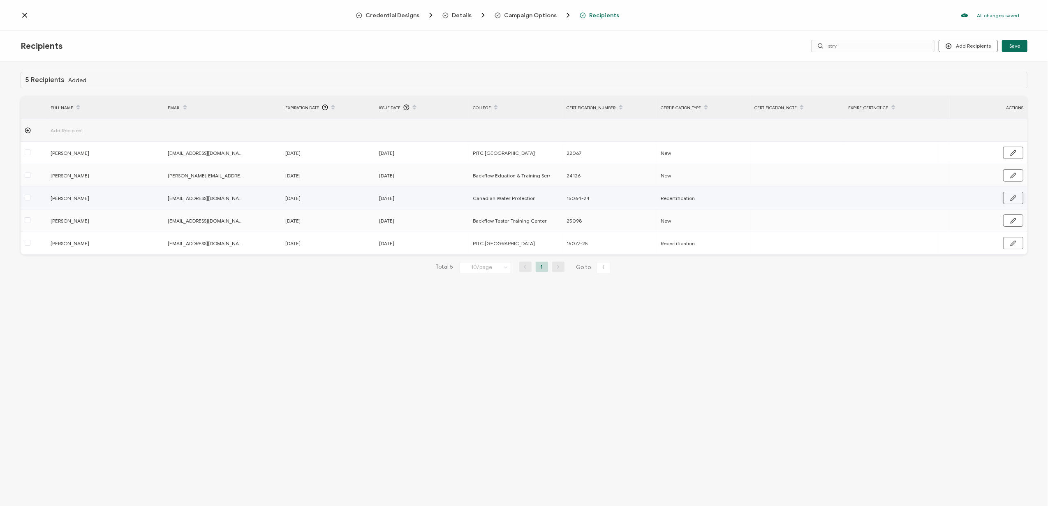
click at [1008, 198] on button "button" at bounding box center [1013, 198] width 20 height 12
click at [294, 201] on icon at bounding box center [292, 198] width 10 height 13
click at [340, 223] on span "1930" at bounding box center [337, 221] width 19 height 8
click at [405, 224] on button "Next Year" at bounding box center [407, 222] width 10 height 6
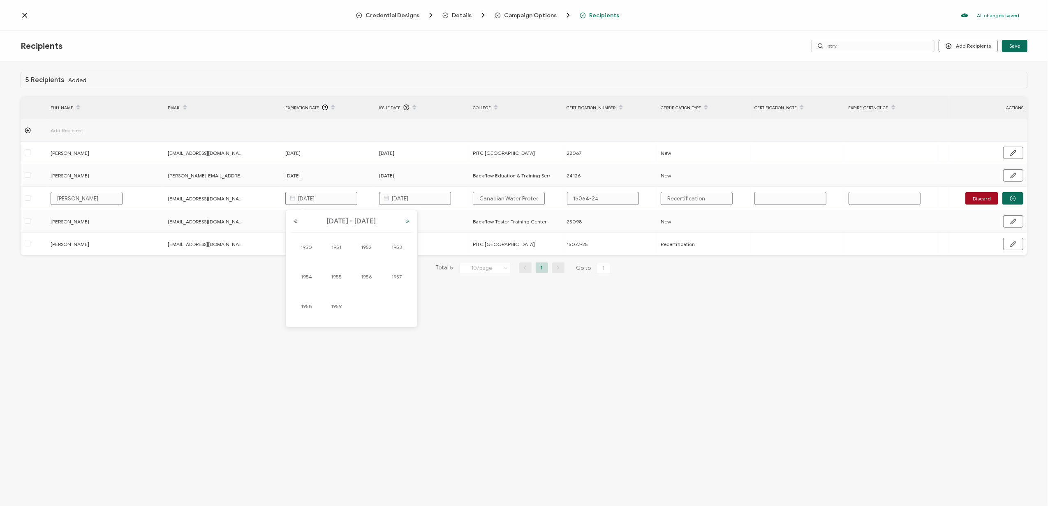
click at [405, 224] on button "Next Year" at bounding box center [407, 222] width 10 height 6
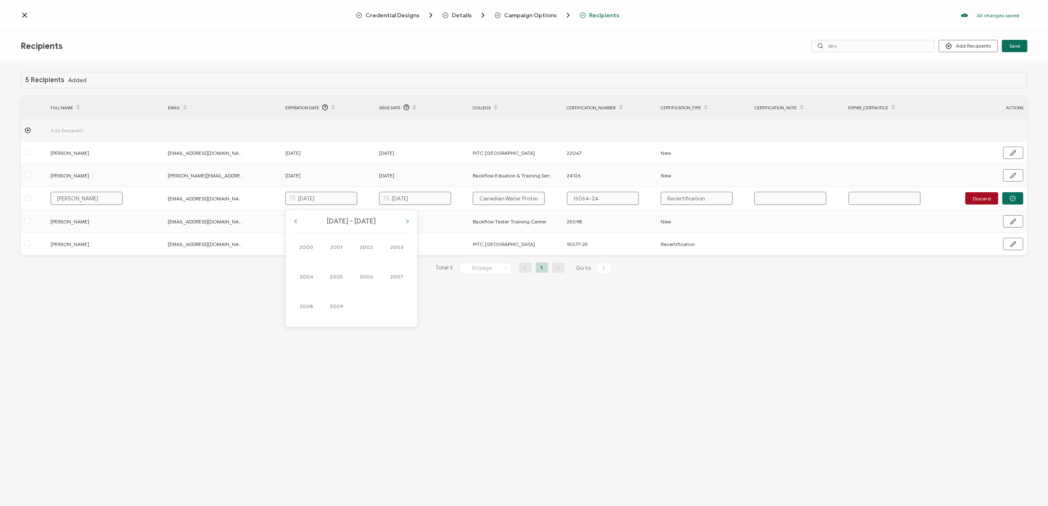
click at [405, 224] on button "Next Year" at bounding box center [407, 222] width 10 height 6
click at [458, 299] on div "5 Recipients Added FULL NAME EMAIL Expiration Date Issue Date College Certifica…" at bounding box center [524, 285] width 1048 height 447
click at [981, 198] on button "Discard" at bounding box center [981, 198] width 33 height 12
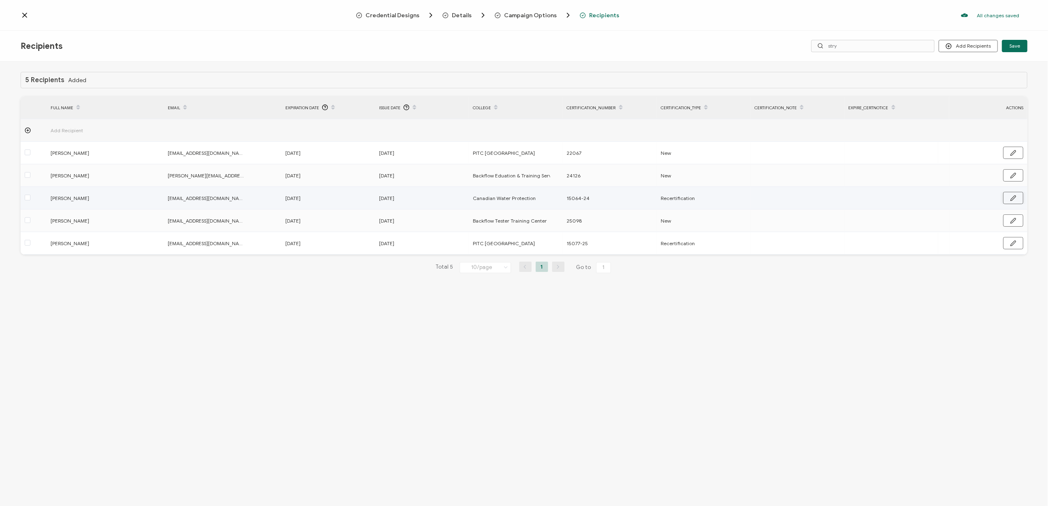
click at [1013, 194] on button "button" at bounding box center [1013, 198] width 20 height 12
click at [337, 289] on div "5 Recipients Added FULL NAME EMAIL Expiration Date Issue Date College Certifica…" at bounding box center [524, 285] width 1048 height 447
click at [701, 301] on div "5 Recipients Added FULL NAME EMAIL Expiration Date Issue Date College Certifica…" at bounding box center [524, 285] width 1048 height 447
click at [249, 312] on div "5 Recipients Added FULL NAME EMAIL Expiration Date Issue Date College Certifica…" at bounding box center [524, 285] width 1048 height 447
click at [136, 298] on div "5 Recipients Added FULL NAME EMAIL Expiration Date Issue Date College Certifica…" at bounding box center [524, 285] width 1048 height 447
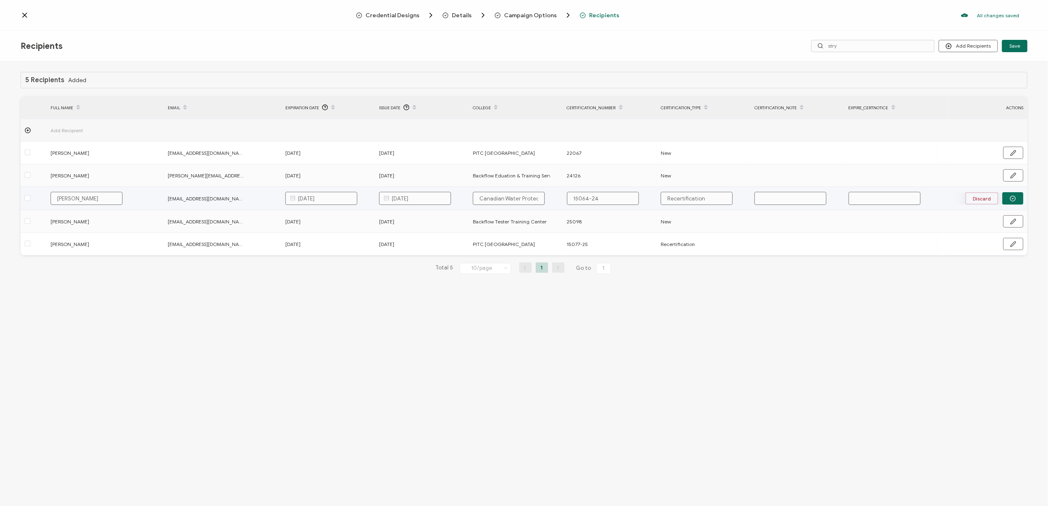
click at [980, 198] on button "Discard" at bounding box center [981, 198] width 33 height 12
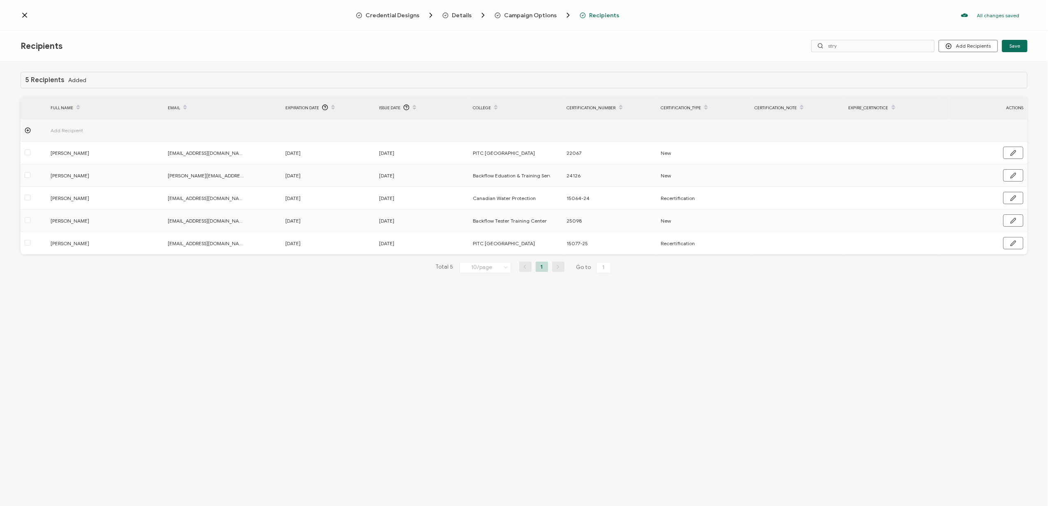
click at [270, 316] on div "5 Recipients Added FULL NAME EMAIL Expiration Date Issue Date College Certifica…" at bounding box center [524, 285] width 1048 height 447
click at [243, 364] on div "5 Recipients Added FULL NAME EMAIL Expiration Date Issue Date College Certifica…" at bounding box center [524, 285] width 1048 height 447
click at [350, 393] on div "5 Recipients Added FULL NAME EMAIL Expiration Date Issue Date College Certifica…" at bounding box center [524, 285] width 1048 height 447
